Goal: Task Accomplishment & Management: Use online tool/utility

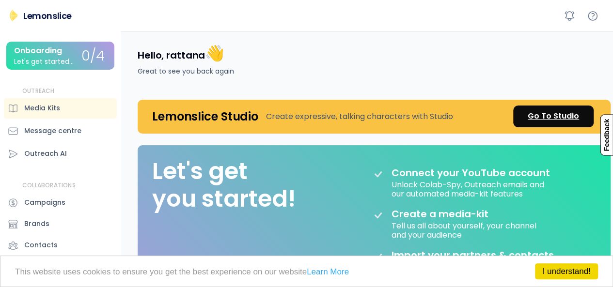
click at [568, 117] on div "Go To Studio" at bounding box center [552, 116] width 51 height 12
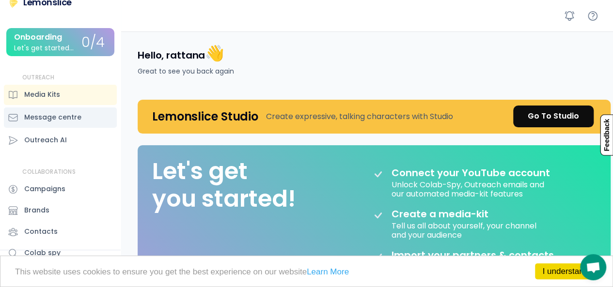
click at [49, 120] on div "Message centre" at bounding box center [52, 117] width 57 height 10
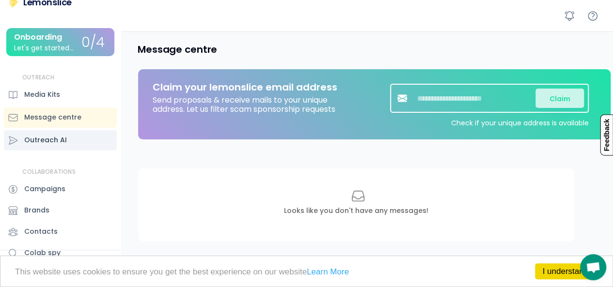
click at [53, 133] on div "Outreach AI" at bounding box center [60, 140] width 113 height 20
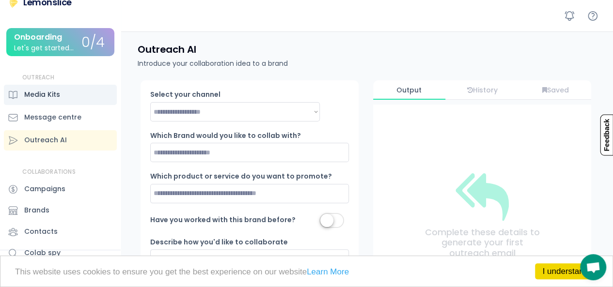
click at [72, 93] on div "Media Kits" at bounding box center [60, 95] width 113 height 20
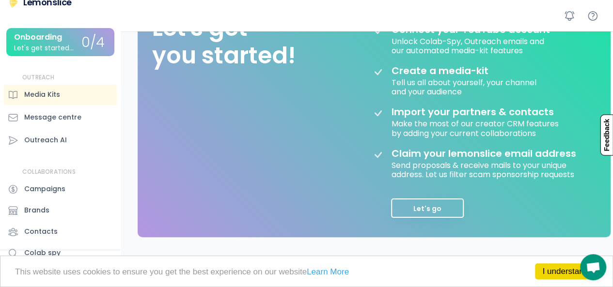
scroll to position [145, 0]
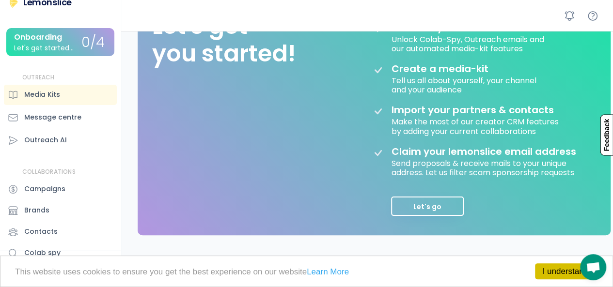
click at [557, 273] on link "I understand!" at bounding box center [566, 271] width 63 height 16
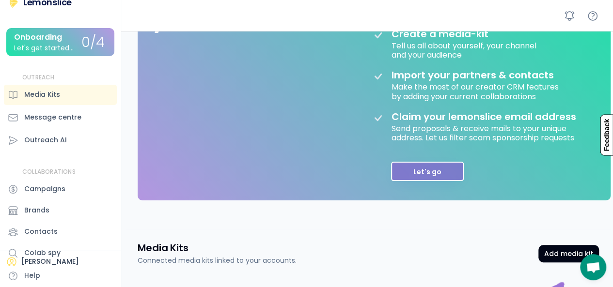
click at [440, 171] on button "Let's go" at bounding box center [427, 171] width 73 height 19
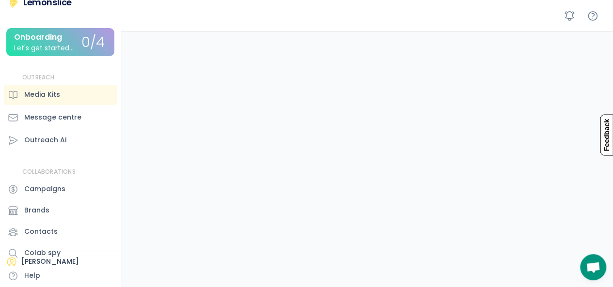
scroll to position [0, 0]
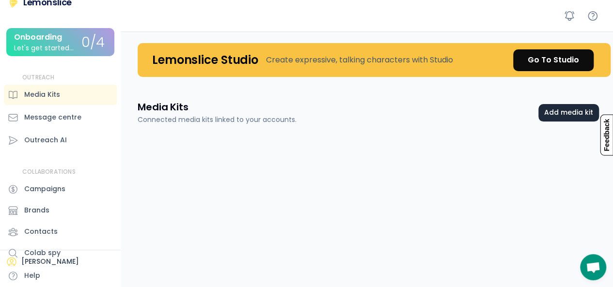
click at [569, 111] on button "Add media kit" at bounding box center [568, 112] width 61 height 17
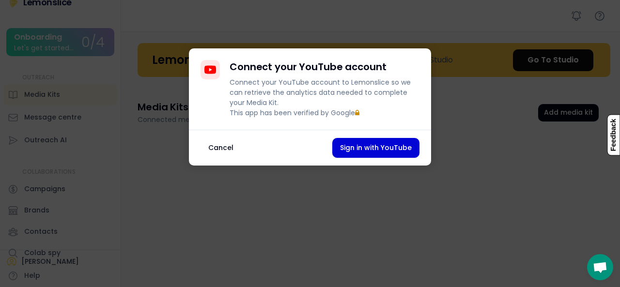
click at [221, 158] on button "Cancel" at bounding box center [221, 148] width 41 height 20
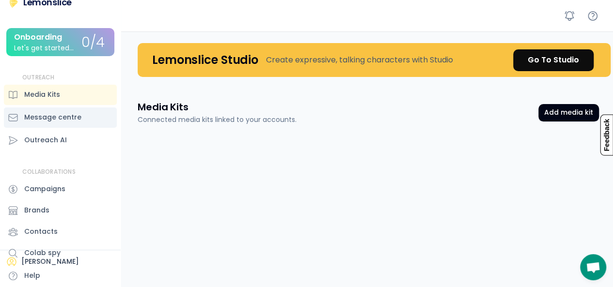
click at [36, 117] on div "Message centre" at bounding box center [52, 117] width 57 height 10
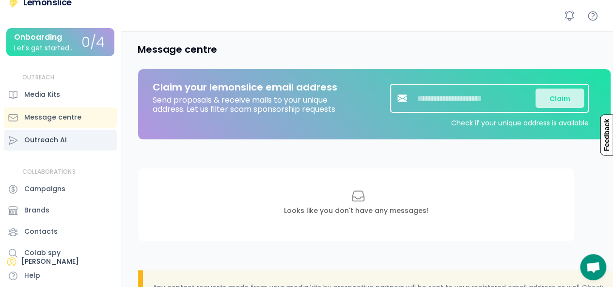
click at [45, 135] on div "Outreach AI" at bounding box center [45, 140] width 43 height 10
